Goal: Information Seeking & Learning: Compare options

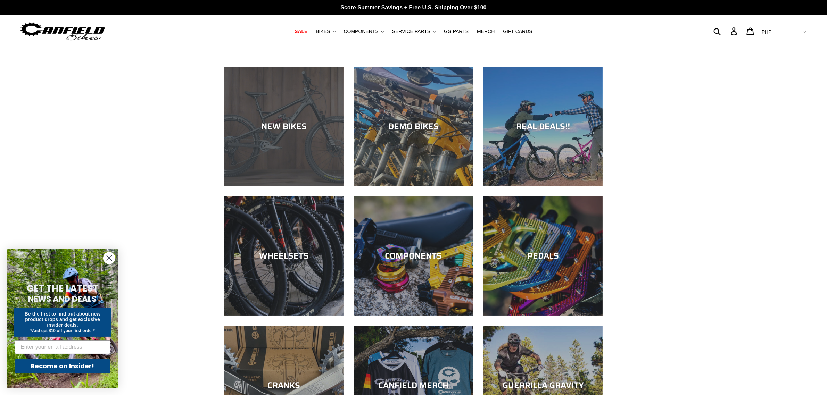
click at [302, 186] on div "NEW BIKES" at bounding box center [283, 186] width 119 height 0
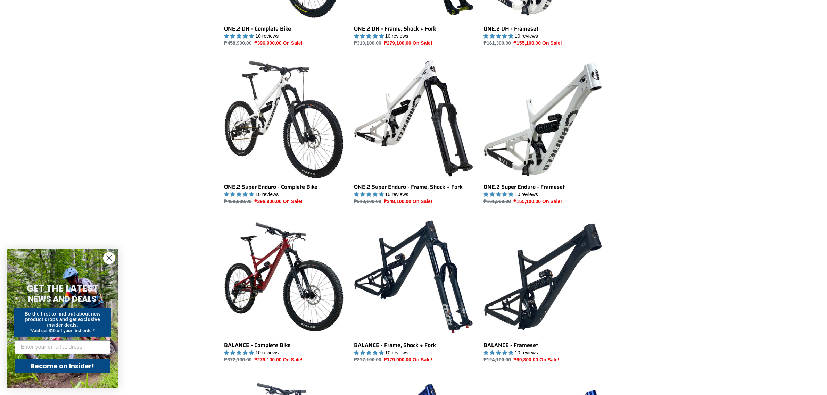
scroll to position [651, 0]
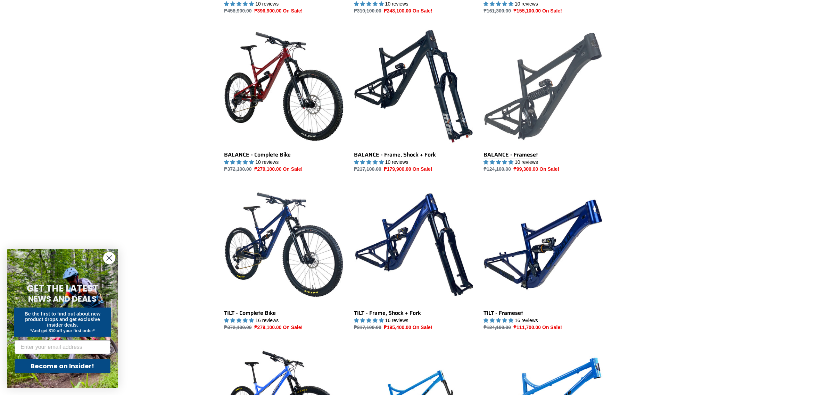
click at [519, 139] on link "BALANCE - Frameset" at bounding box center [543, 100] width 119 height 146
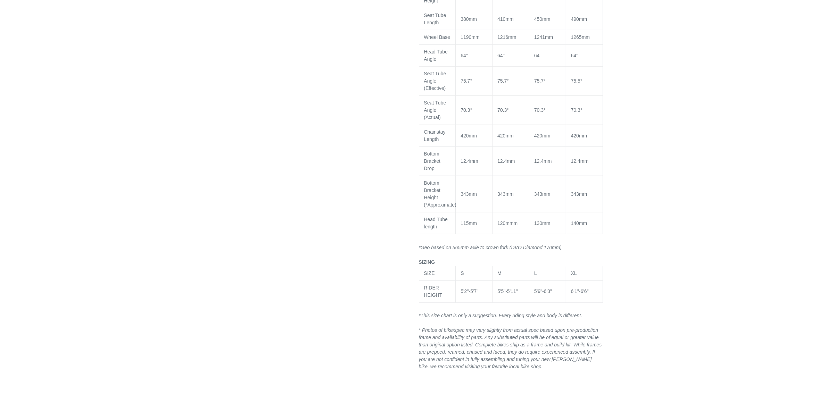
select select "highest-rating"
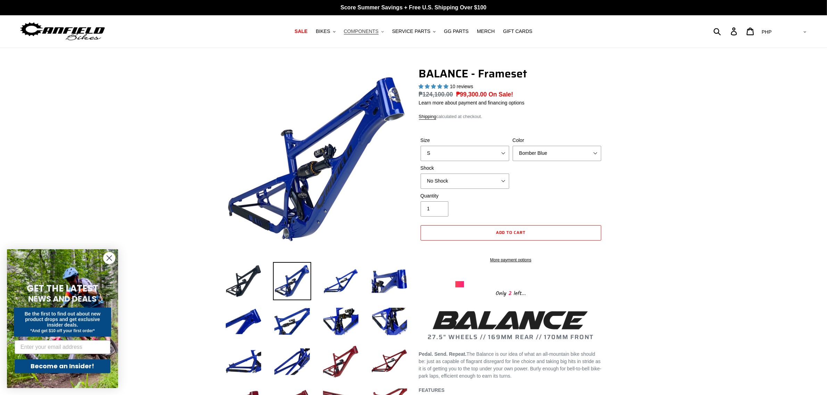
click at [372, 31] on span "COMPONENTS" at bounding box center [361, 31] width 35 height 6
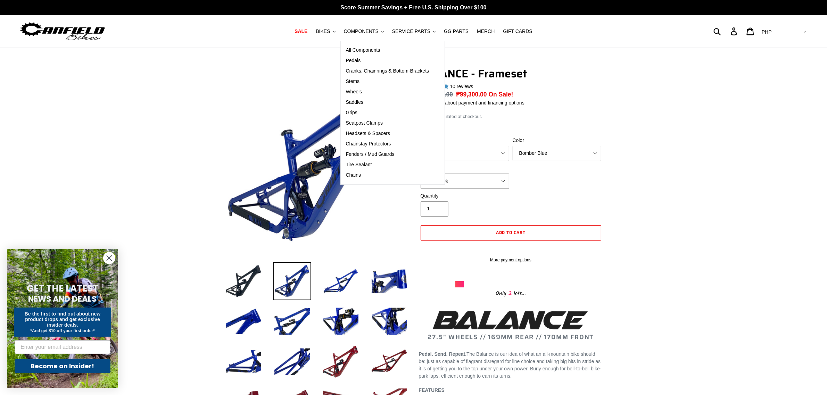
drag, startPoint x: 681, startPoint y: 157, endPoint x: 601, endPoint y: 135, distance: 82.8
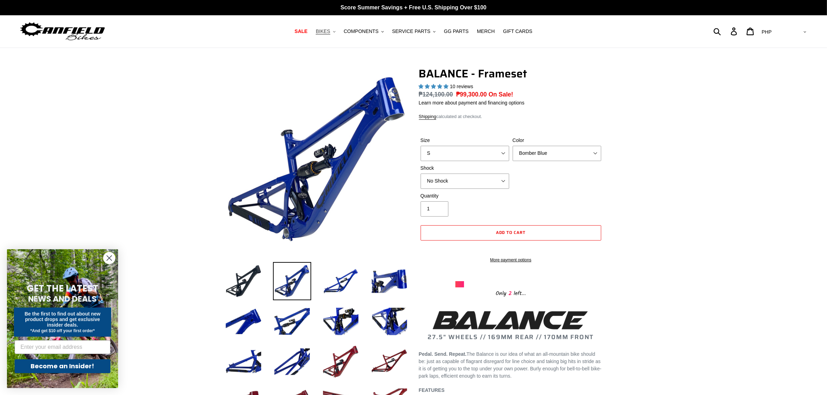
click at [330, 32] on span "BIKES" at bounding box center [323, 31] width 14 height 6
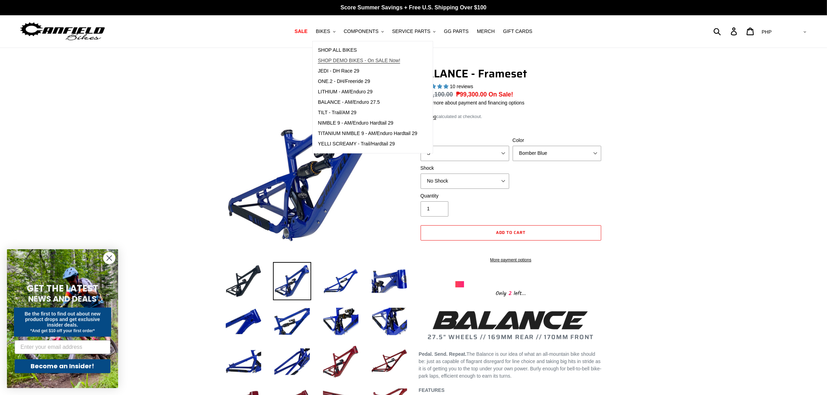
click at [341, 60] on span "SHOP DEMO BIKES - On SALE Now!" at bounding box center [359, 61] width 82 height 6
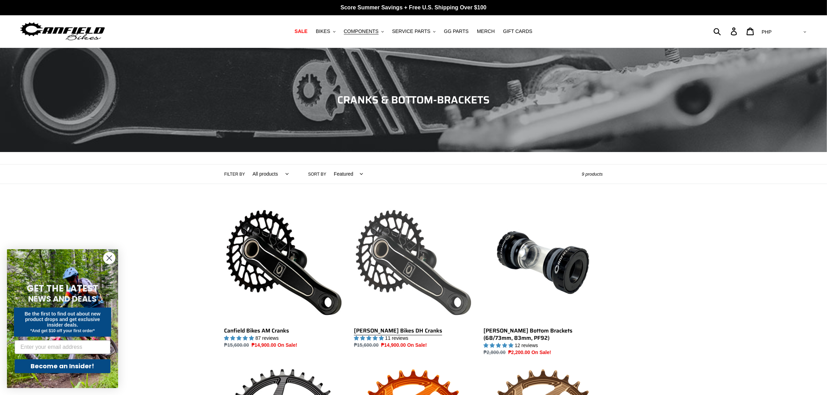
click at [401, 287] on link "[PERSON_NAME] Bikes DH Cranks" at bounding box center [413, 276] width 119 height 146
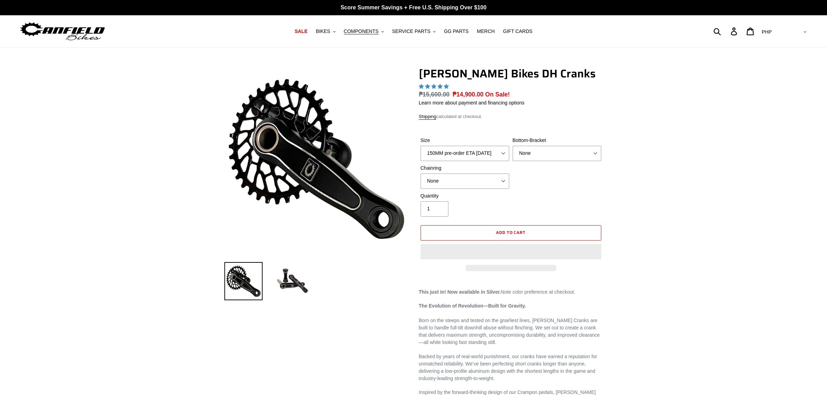
scroll to position [391, 0]
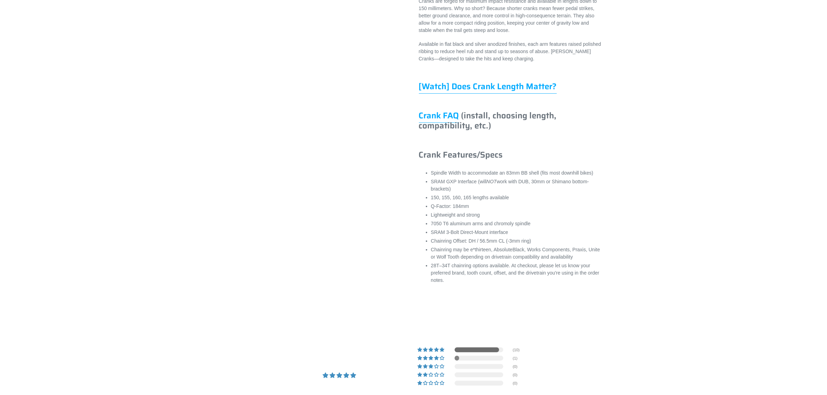
click at [443, 123] on link "Crank FAQ" at bounding box center [439, 116] width 40 height 14
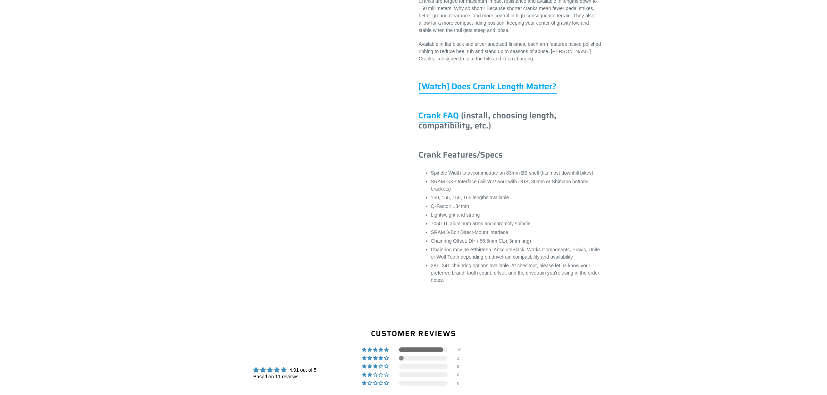
scroll to position [0, 0]
select select "highest-rating"
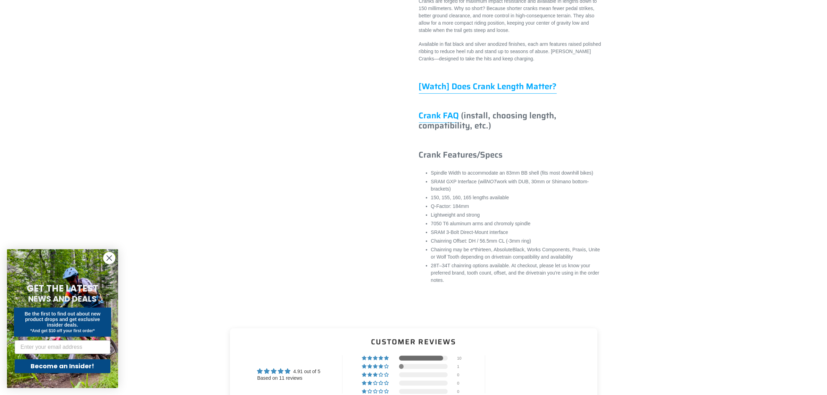
scroll to position [217, 0]
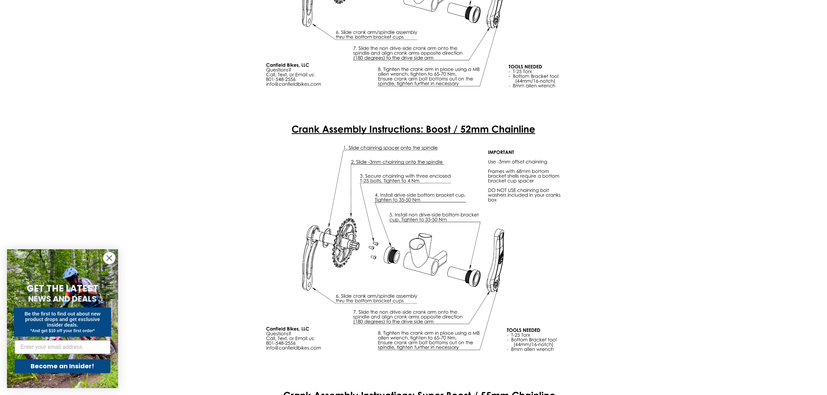
scroll to position [1737, 0]
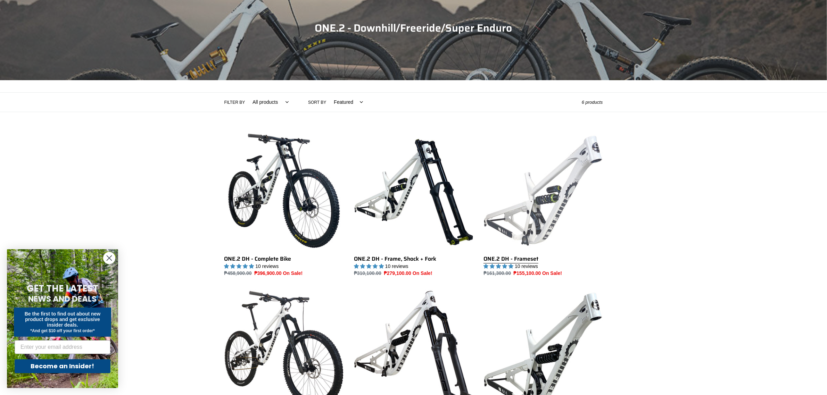
scroll to position [174, 0]
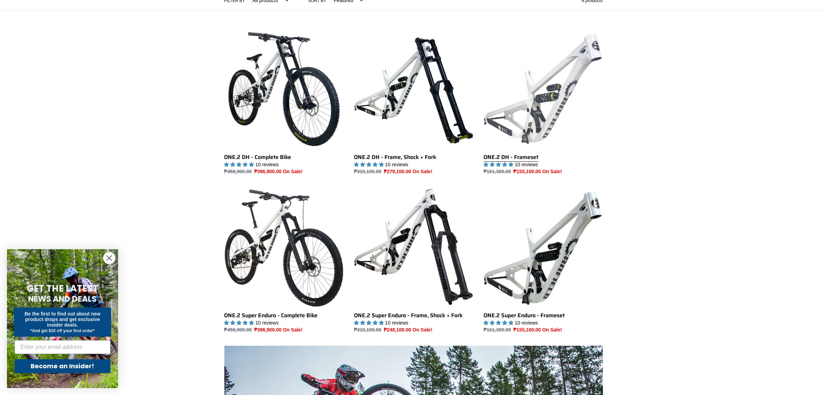
click at [512, 129] on link "ONE.2 DH - Frameset" at bounding box center [543, 103] width 119 height 146
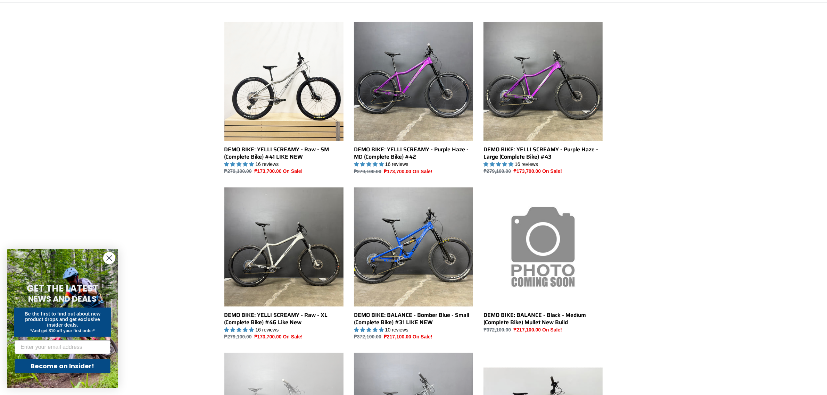
scroll to position [304, 0]
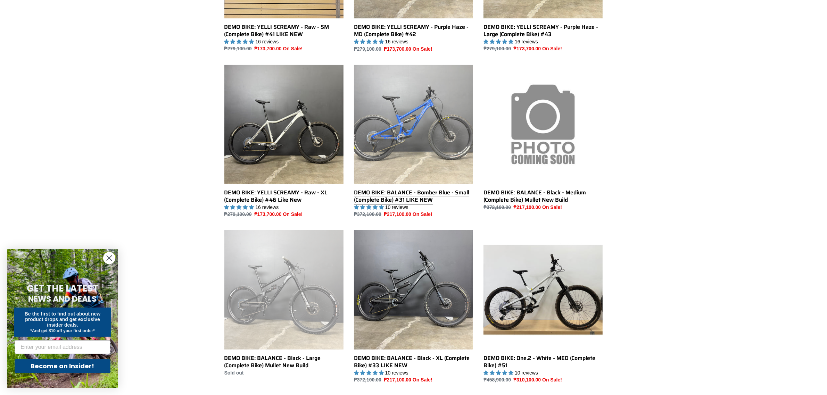
click at [385, 190] on link "DEMO BIKE: BALANCE - Bomber Blue - Small (Complete Bike) #31 LIKE NEW" at bounding box center [413, 142] width 119 height 154
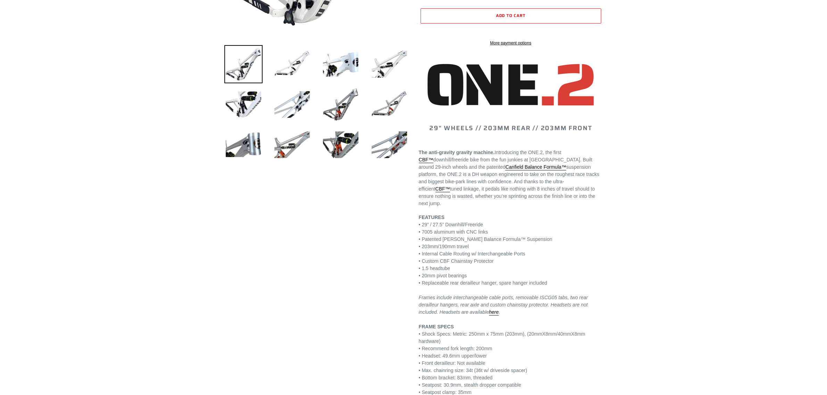
select select "highest-rating"
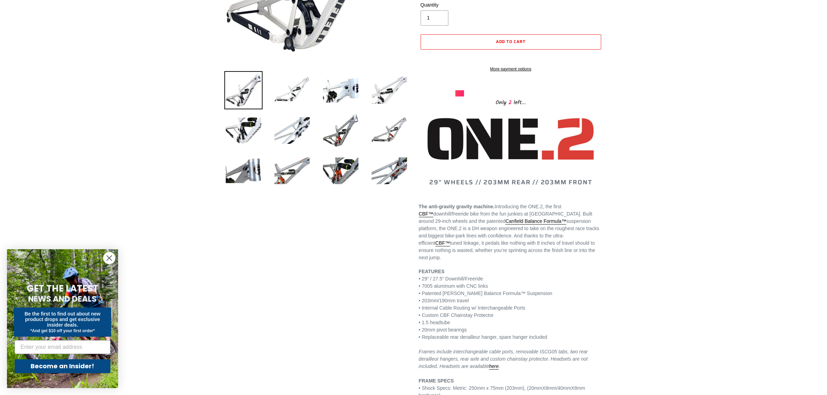
scroll to position [43, 0]
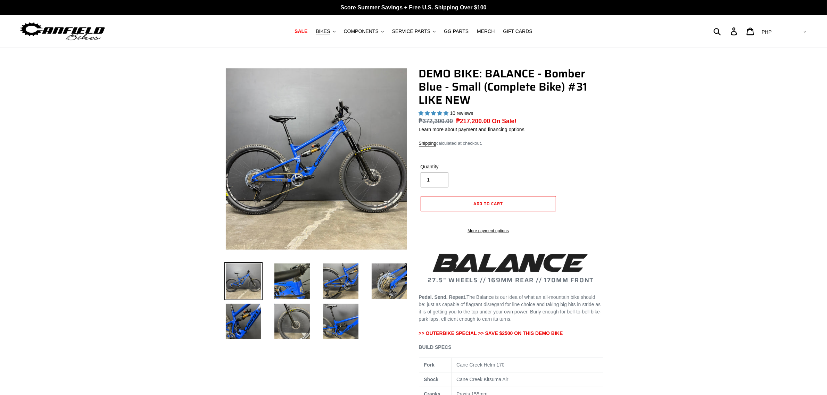
select select "highest-rating"
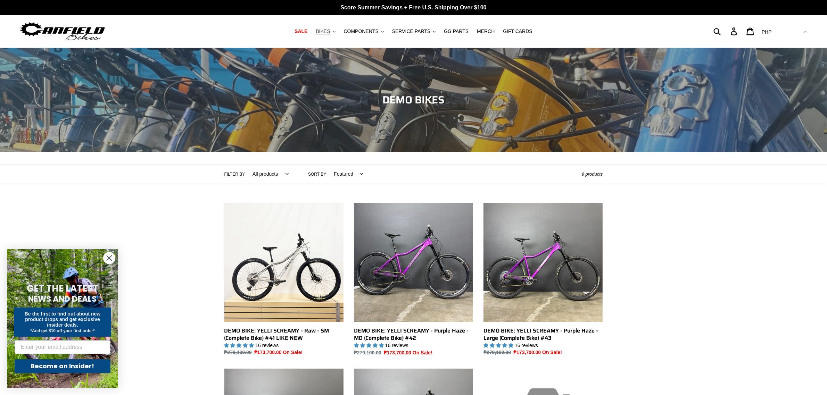
click at [330, 33] on span "BIKES" at bounding box center [323, 31] width 14 height 6
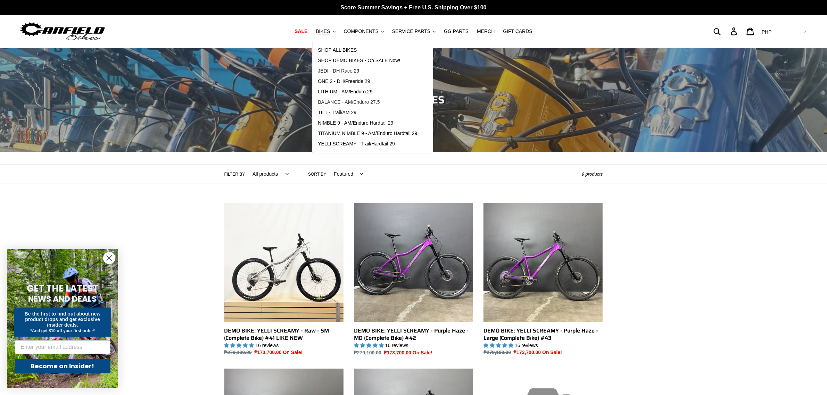
click at [334, 99] on span "BALANCE - AM/Enduro 27.5" at bounding box center [349, 102] width 62 height 6
